Goal: Information Seeking & Learning: Learn about a topic

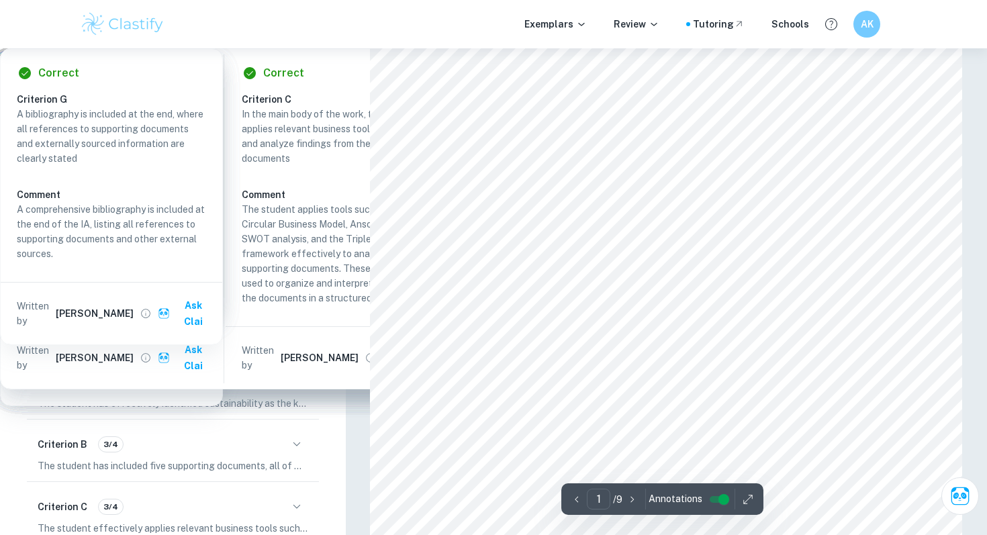
click at [62, 65] on p "IA Exemplars" at bounding box center [44, 71] width 57 height 15
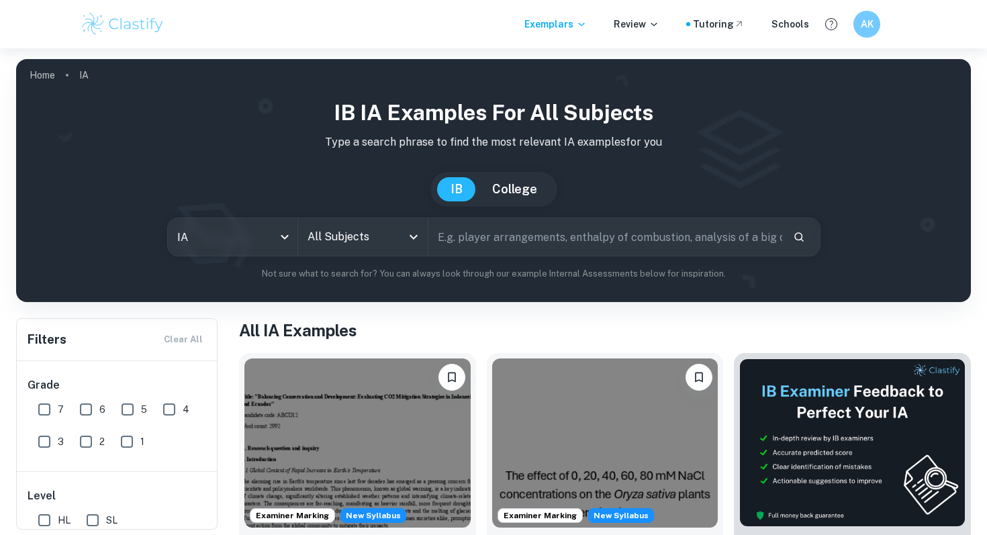
click at [362, 228] on input "All Subjects" at bounding box center [352, 237] width 97 height 26
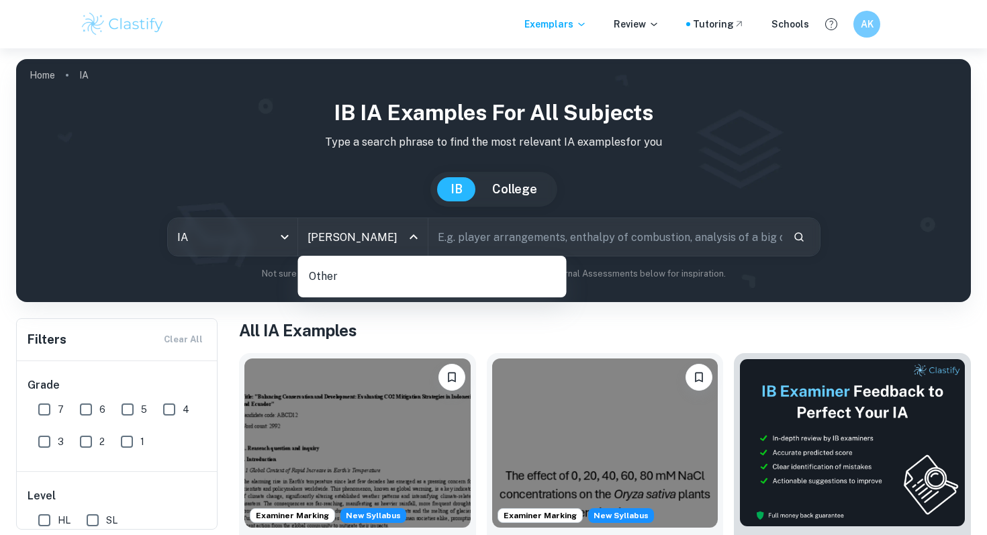
type input "bu"
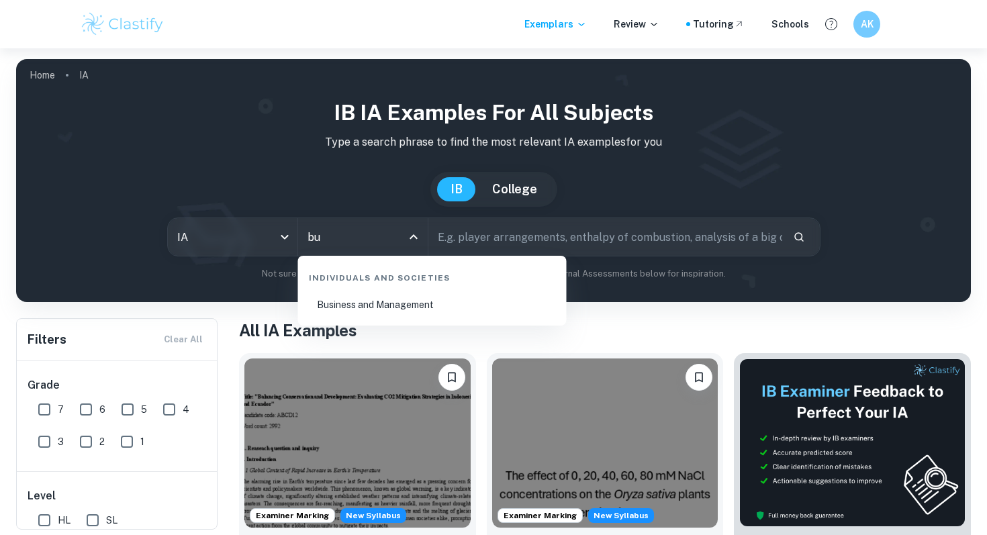
click at [342, 309] on li "Business and Management" at bounding box center [432, 304] width 258 height 31
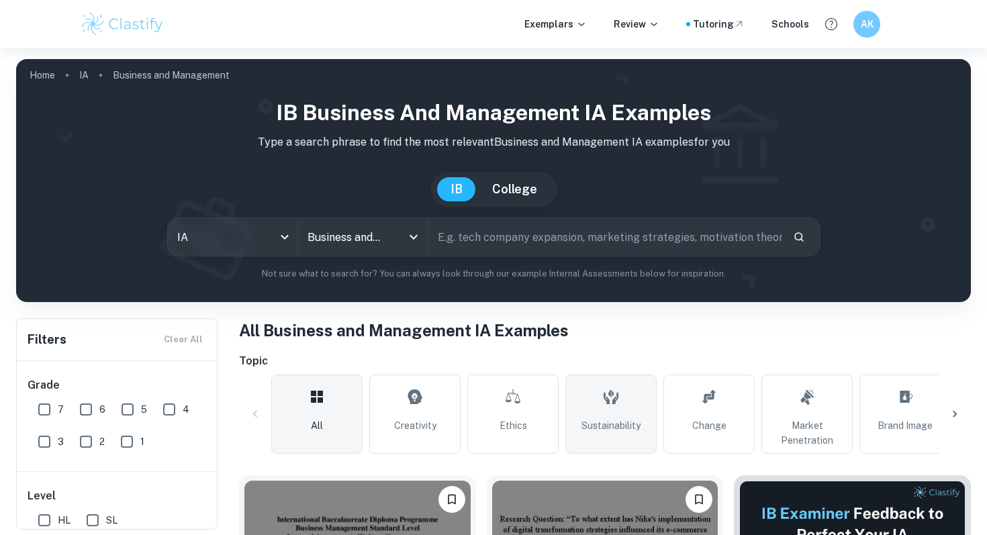
click at [610, 417] on link "Sustainability" at bounding box center [610, 414] width 91 height 79
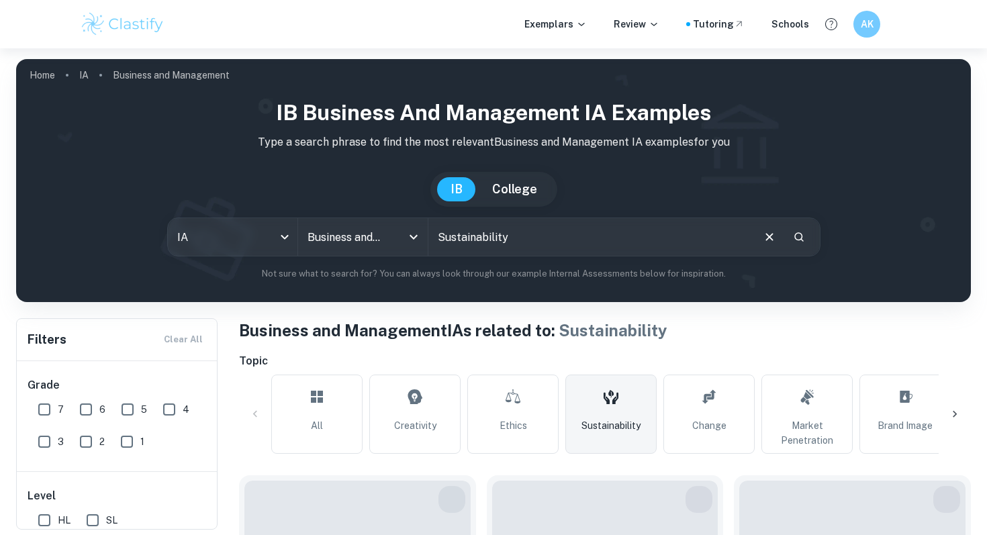
click at [532, 244] on input "Sustainability" at bounding box center [589, 237] width 323 height 38
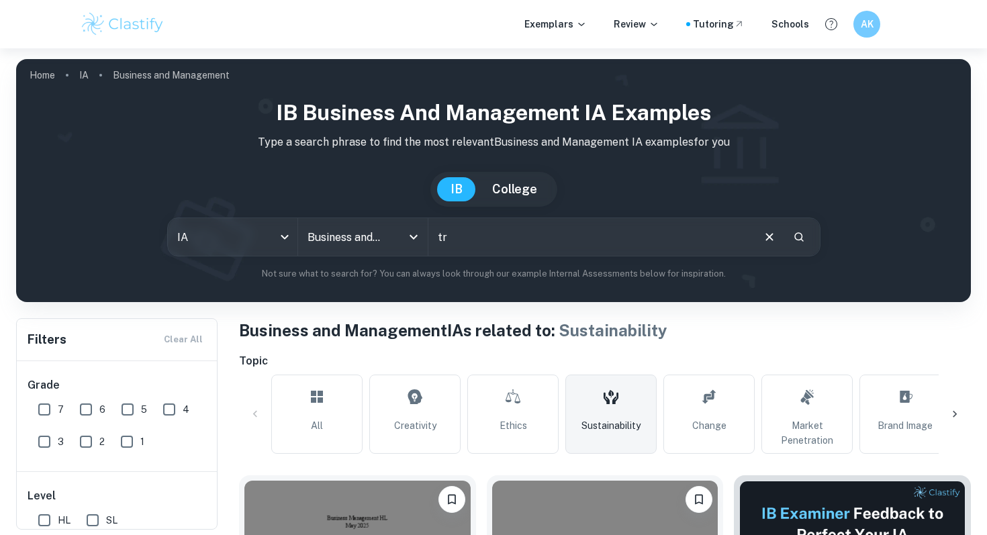
type input "t"
type input "triple bottom line"
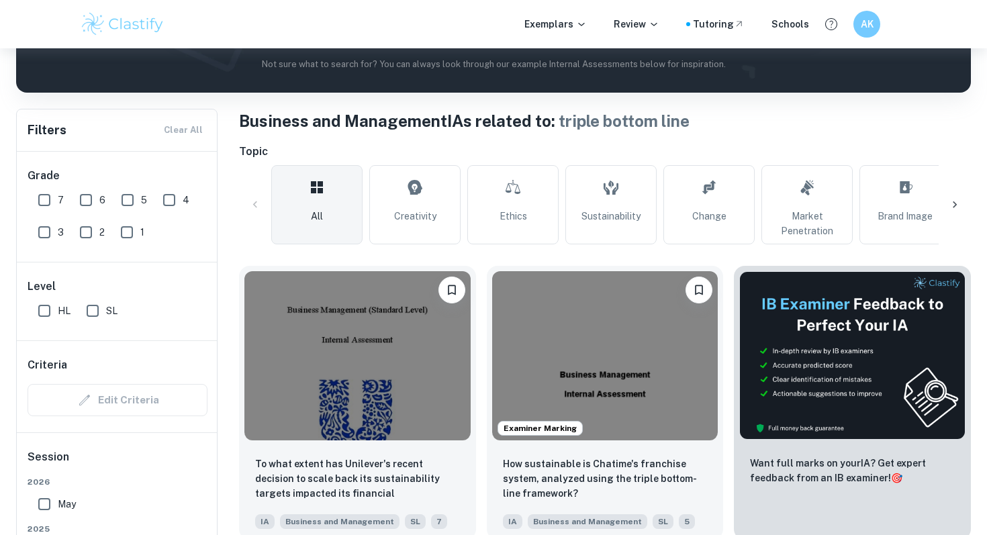
scroll to position [319, 0]
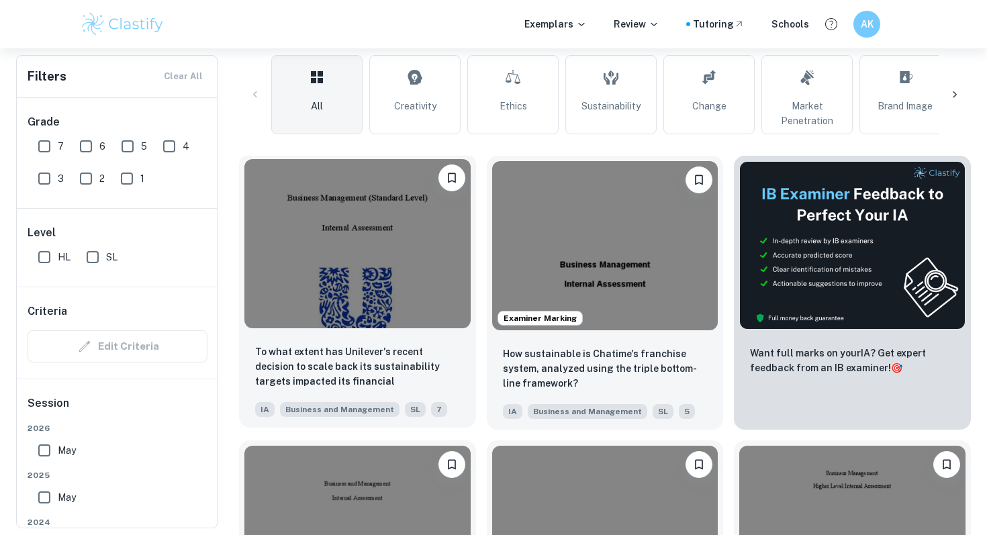
click at [349, 278] on img at bounding box center [357, 243] width 226 height 169
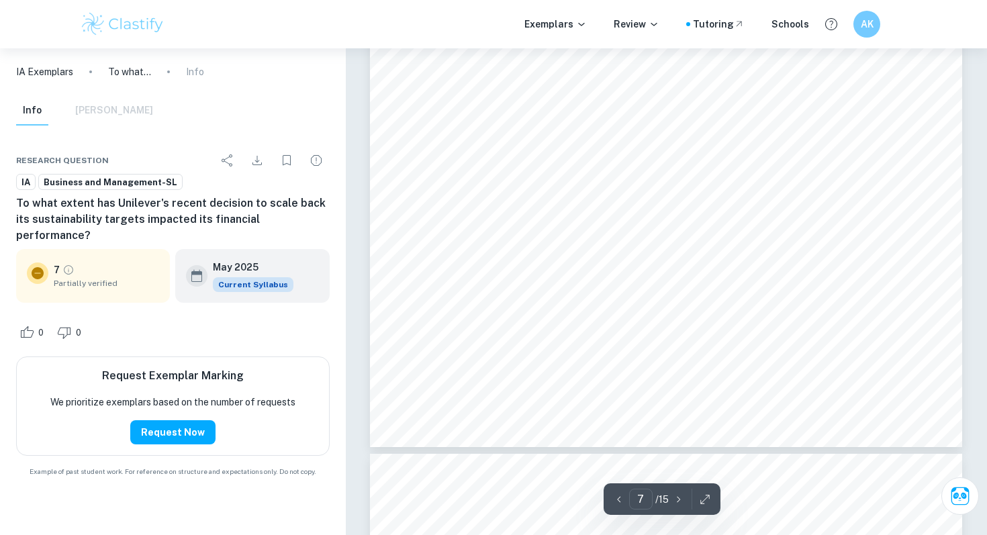
scroll to position [5159, 0]
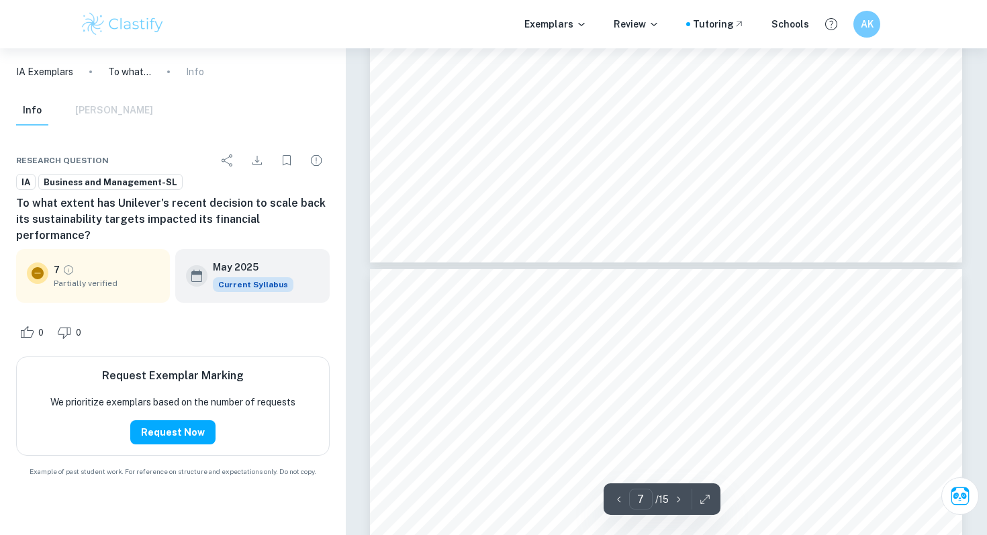
type input "8"
